Goal: Task Accomplishment & Management: Complete application form

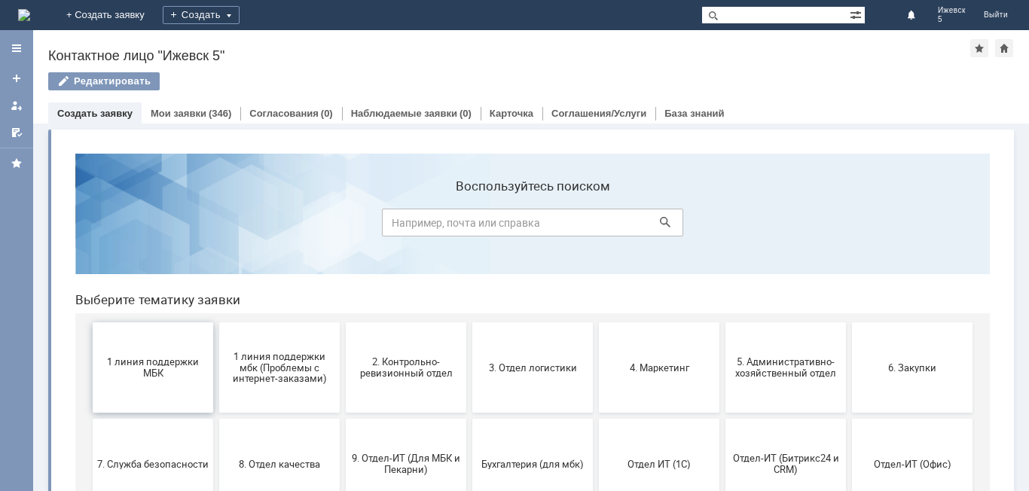
click at [137, 364] on span "1 линия поддержки МБК" at bounding box center [152, 367] width 111 height 23
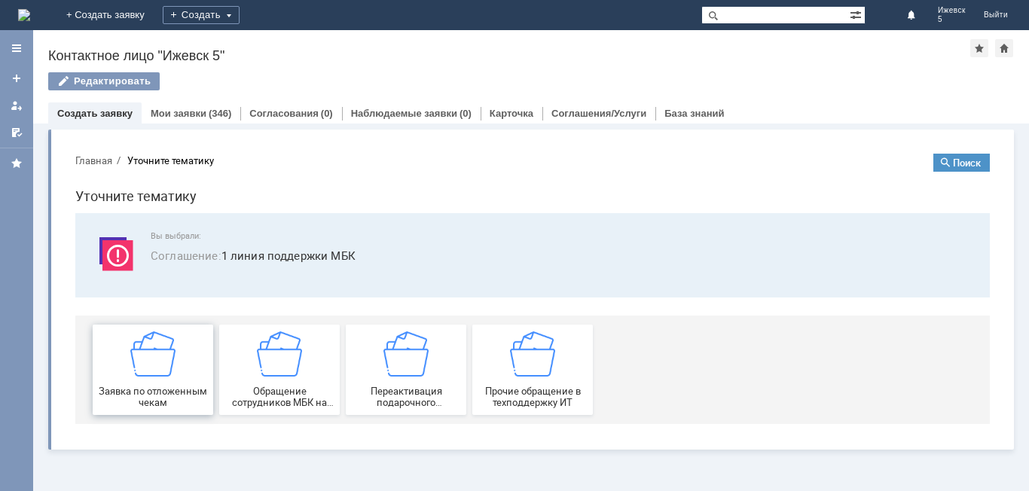
click at [122, 353] on div "Заявка по отложенным чекам" at bounding box center [152, 369] width 111 height 77
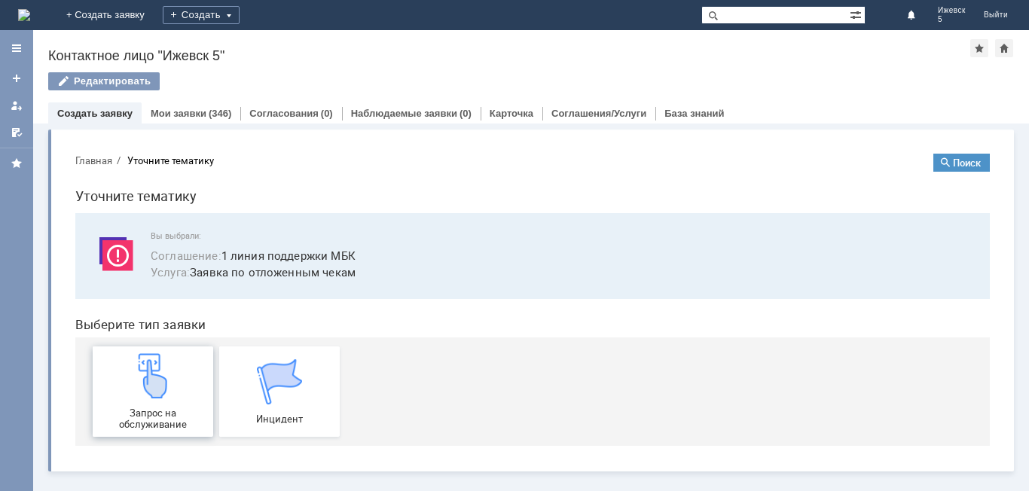
click at [184, 379] on div "Запрос на обслуживание" at bounding box center [152, 391] width 111 height 77
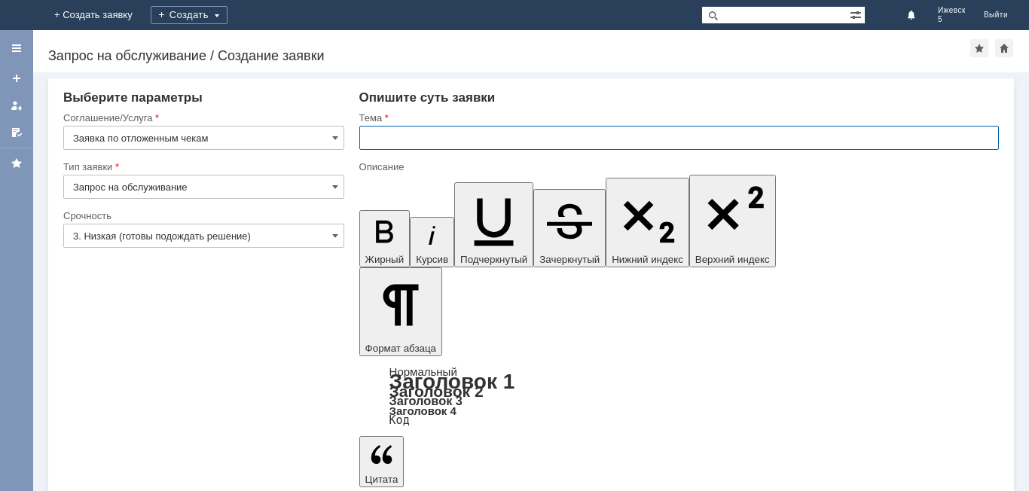
click at [376, 138] on input "text" at bounding box center [678, 138] width 639 height 24
type input "МБК Ижевск 5 отложенные чеки на [DATE]"
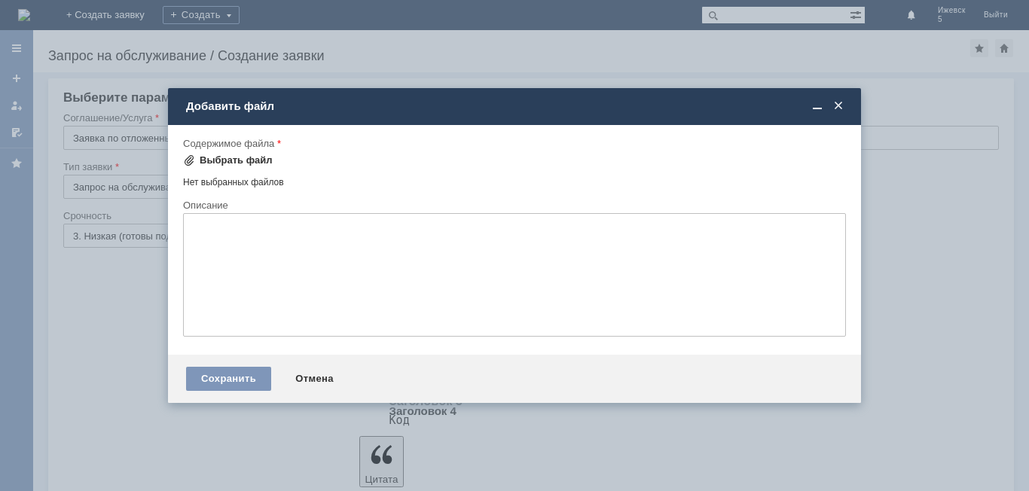
click at [258, 161] on div "Выбрать файл" at bounding box center [236, 160] width 73 height 12
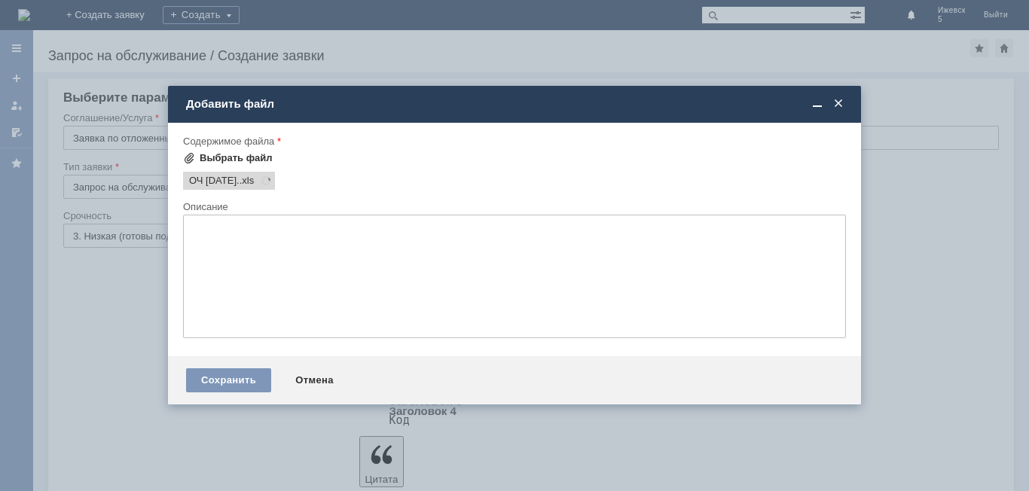
scroll to position [0, 0]
click at [233, 375] on div "Сохранить" at bounding box center [228, 380] width 85 height 24
